Goal: Use online tool/utility: Utilize a website feature to perform a specific function

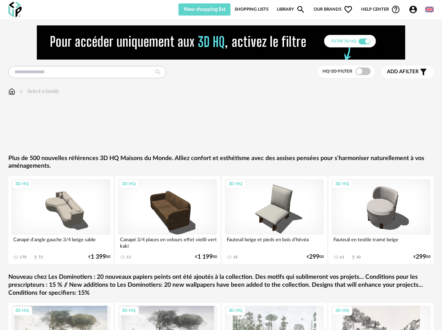
click at [319, 8] on span "Our brands Heart Outline icon" at bounding box center [333, 9] width 39 height 12
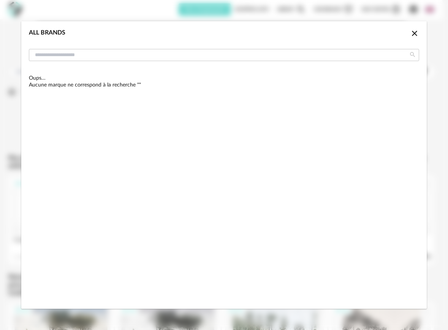
click at [415, 35] on icon "Close icon" at bounding box center [414, 33] width 9 height 9
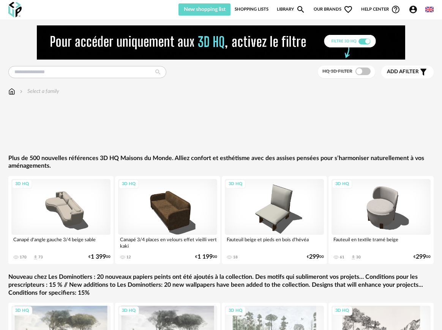
click at [430, 11] on img at bounding box center [429, 9] width 8 height 8
click at [415, 32] on li "Français" at bounding box center [409, 29] width 46 height 14
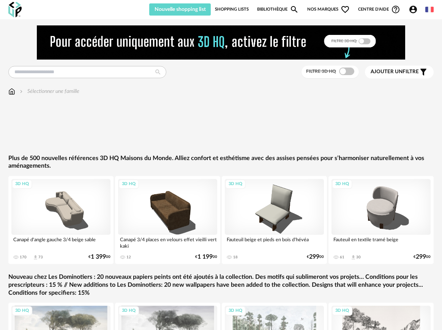
click at [432, 9] on img at bounding box center [429, 9] width 8 height 8
click at [409, 29] on li "English" at bounding box center [410, 29] width 43 height 14
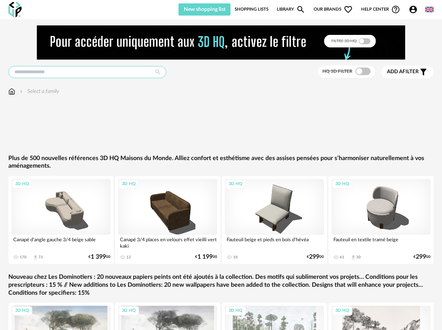
click at [46, 74] on input "text" at bounding box center [87, 72] width 158 height 12
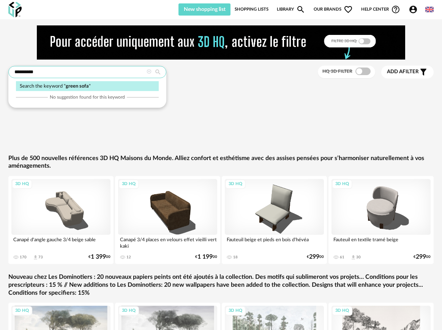
type input "**********"
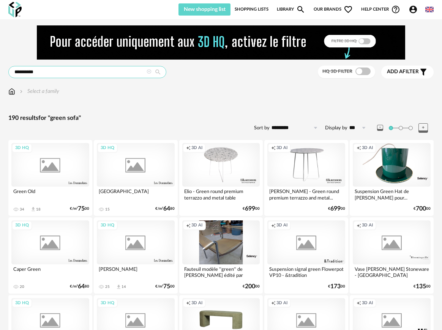
drag, startPoint x: 64, startPoint y: 74, endPoint x: -19, endPoint y: 68, distance: 82.6
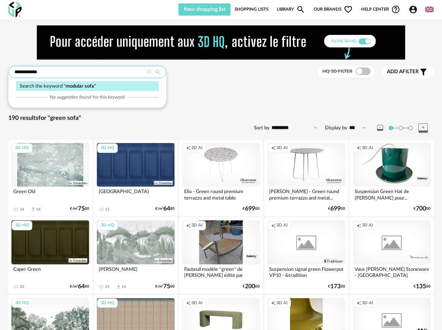
type input "**********"
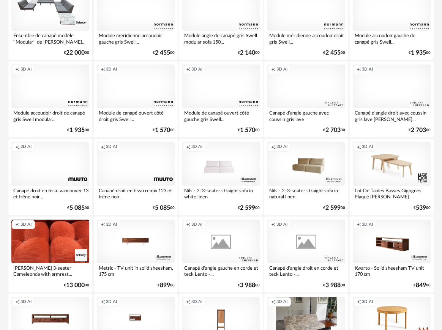
scroll to position [512, 0]
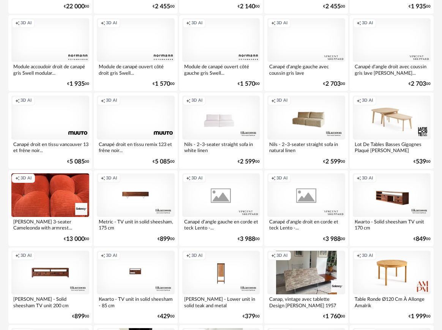
click at [118, 110] on div "Creation icon 3D AI" at bounding box center [136, 118] width 78 height 44
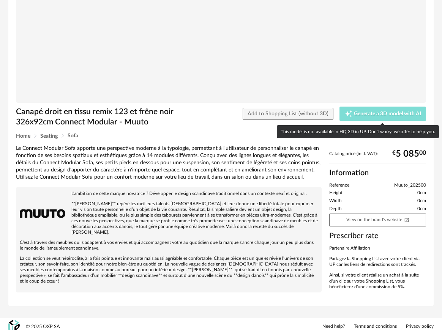
scroll to position [63, 0]
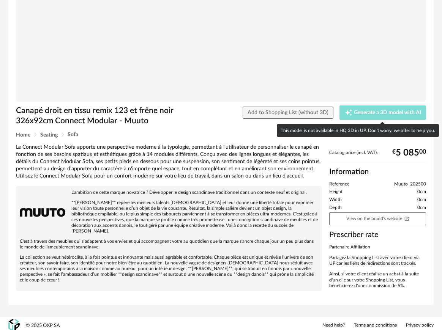
click at [376, 115] on span "Generate a 3D model with AI" at bounding box center [387, 112] width 67 height 5
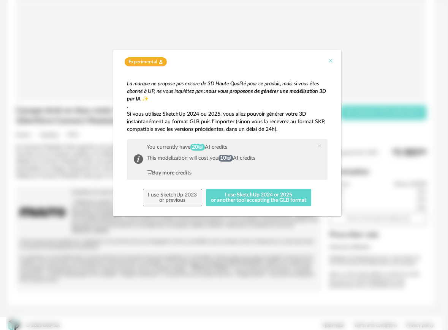
click at [329, 58] on icon "Close" at bounding box center [330, 61] width 6 height 6
